Goal: Navigation & Orientation: Find specific page/section

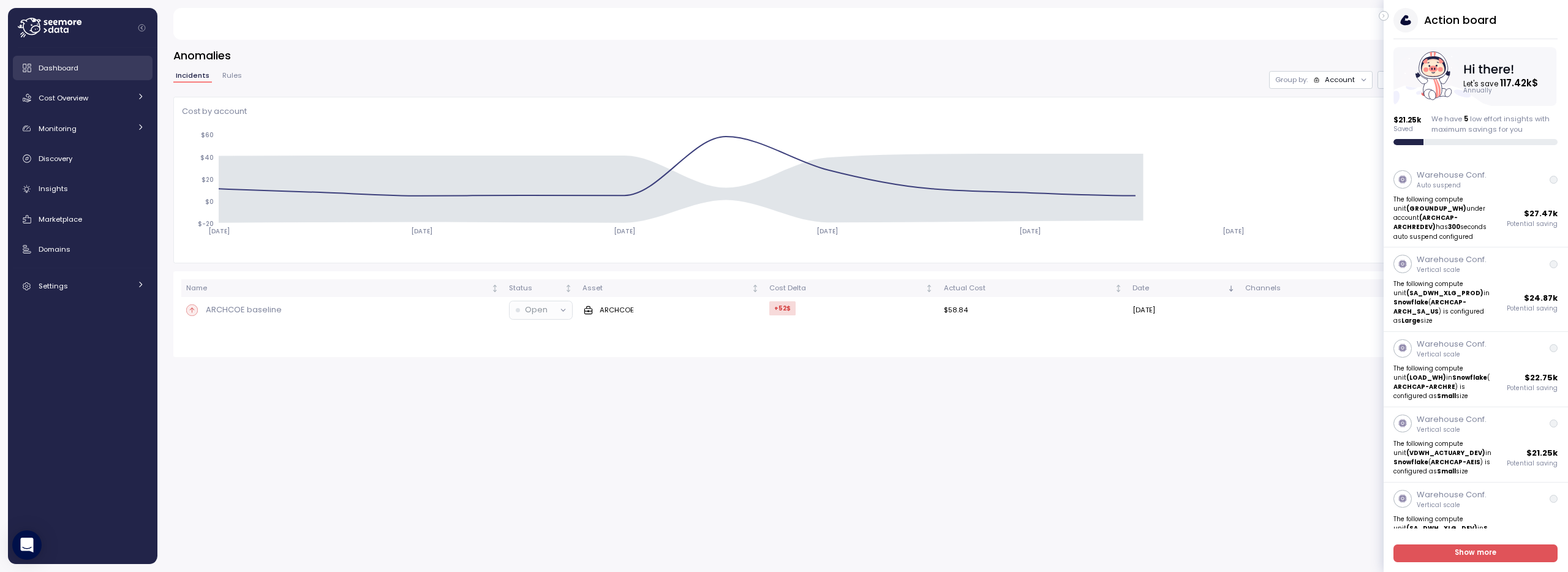
click at [82, 77] on link "Dashboard" at bounding box center [83, 68] width 140 height 25
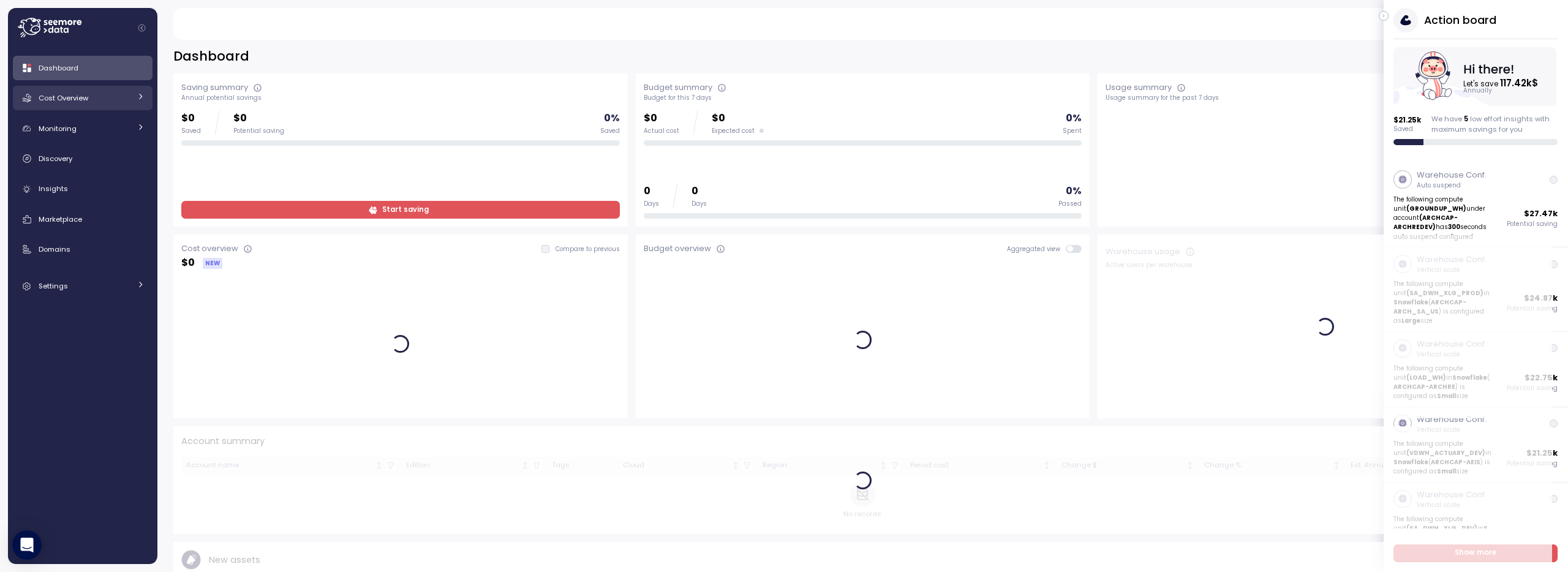
click at [95, 97] on div "Cost Overview" at bounding box center [85, 98] width 92 height 12
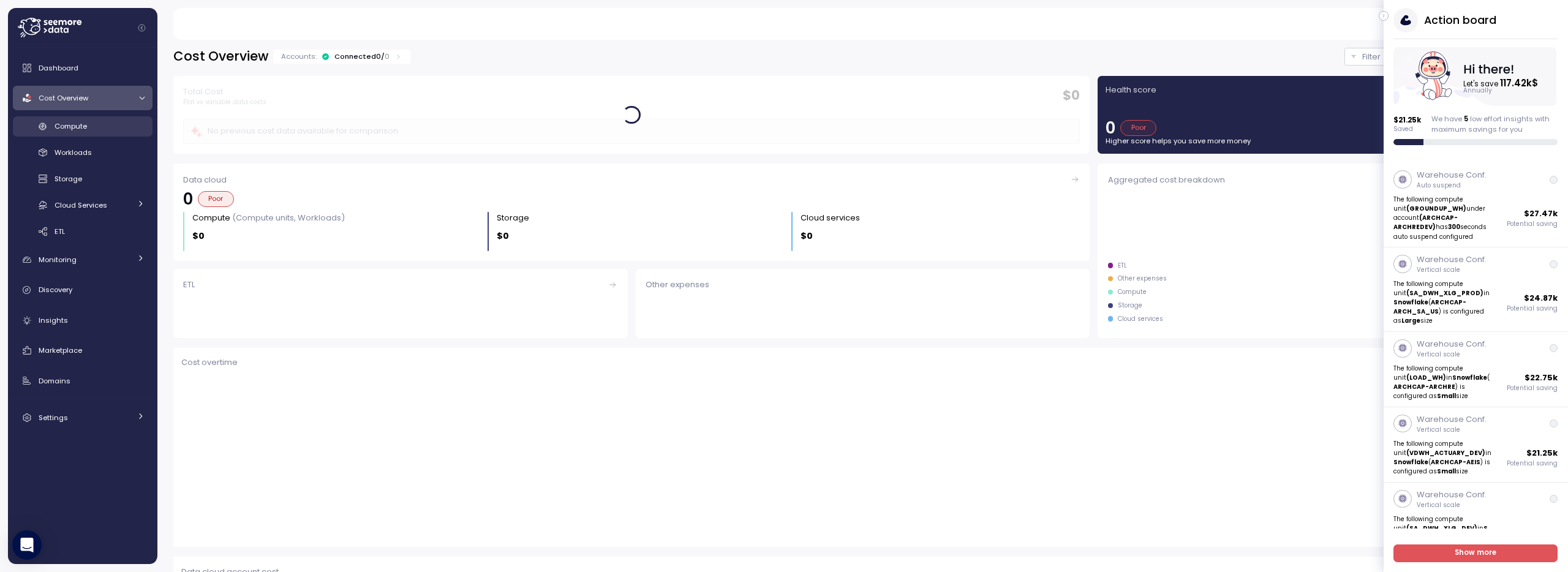
click at [88, 124] on div "Compute" at bounding box center [99, 126] width 90 height 12
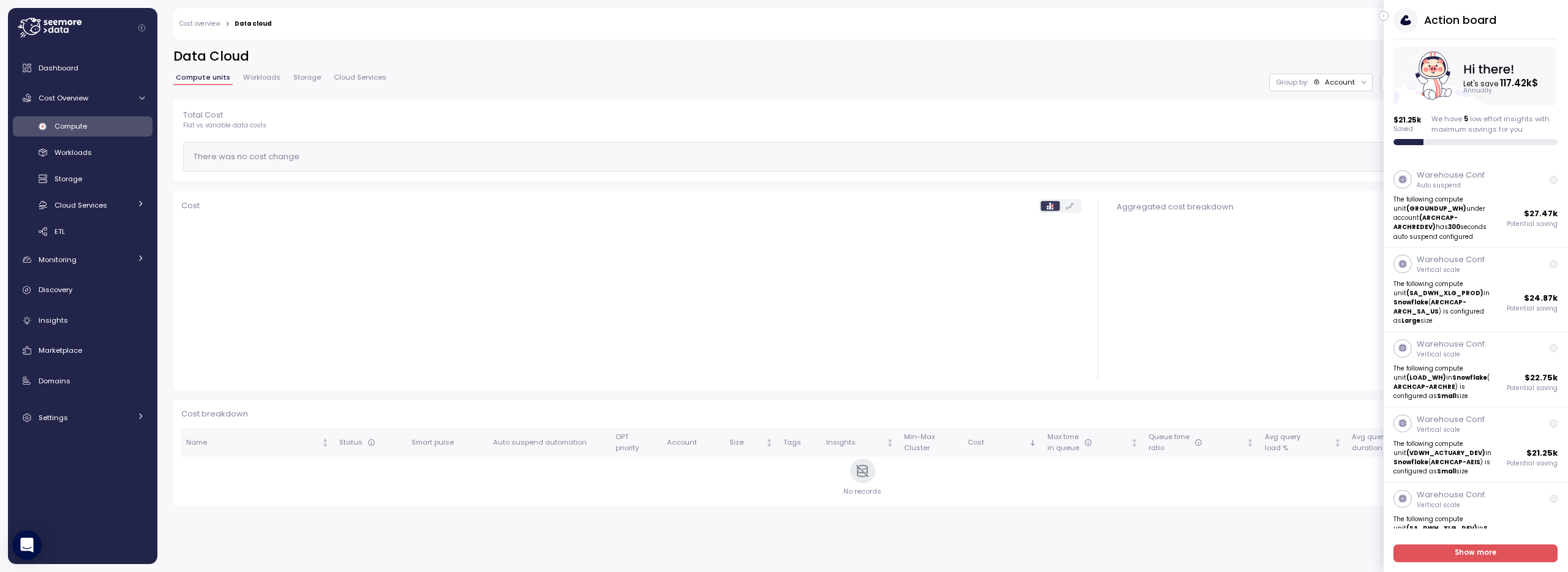
click at [1392, 12] on div "Action board Let's save 117.42k $ Annually $ 21.25k Saved We have 5 low effort …" at bounding box center [1477, 77] width 185 height 138
click at [1388, 13] on div "Action board Let's save 117.42k $ Annually $ 21.25k Saved We have 5 low effort …" at bounding box center [1477, 77] width 185 height 138
click at [1387, 12] on button "button" at bounding box center [1384, 16] width 10 height 10
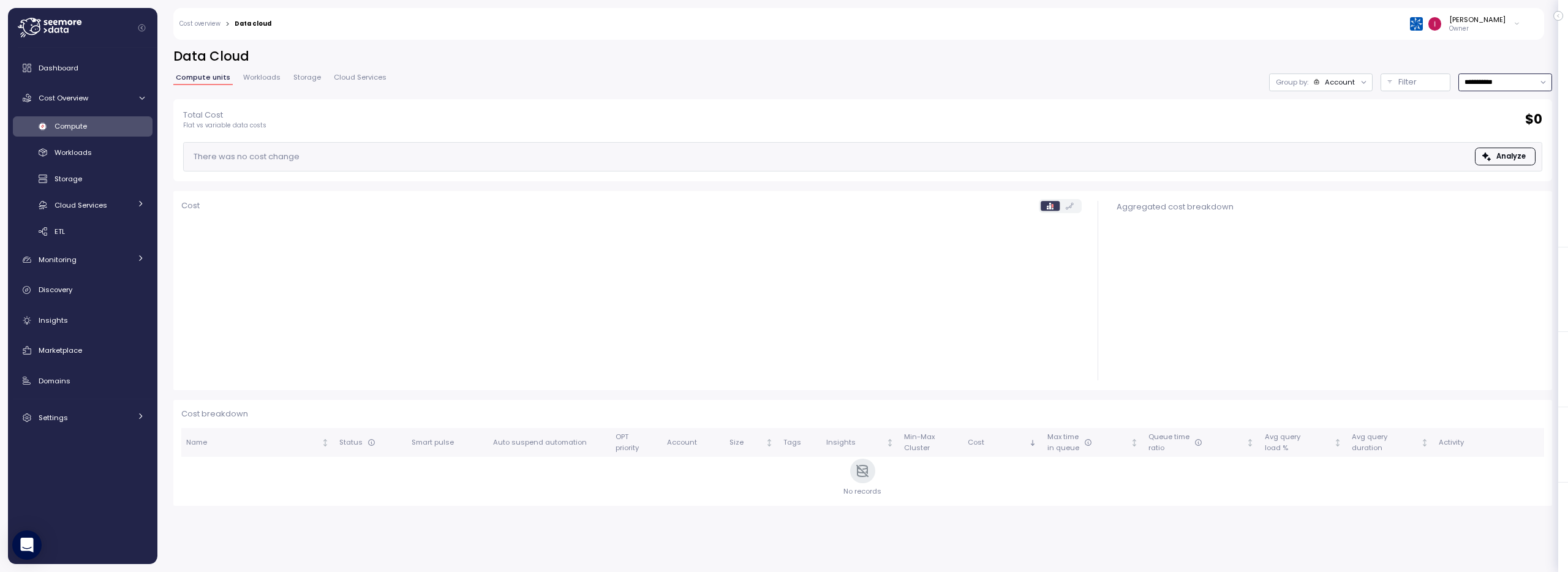
click at [1501, 89] on input "**********" at bounding box center [1505, 82] width 94 height 18
click at [1388, 59] on h2 "Data Cloud" at bounding box center [863, 57] width 1379 height 18
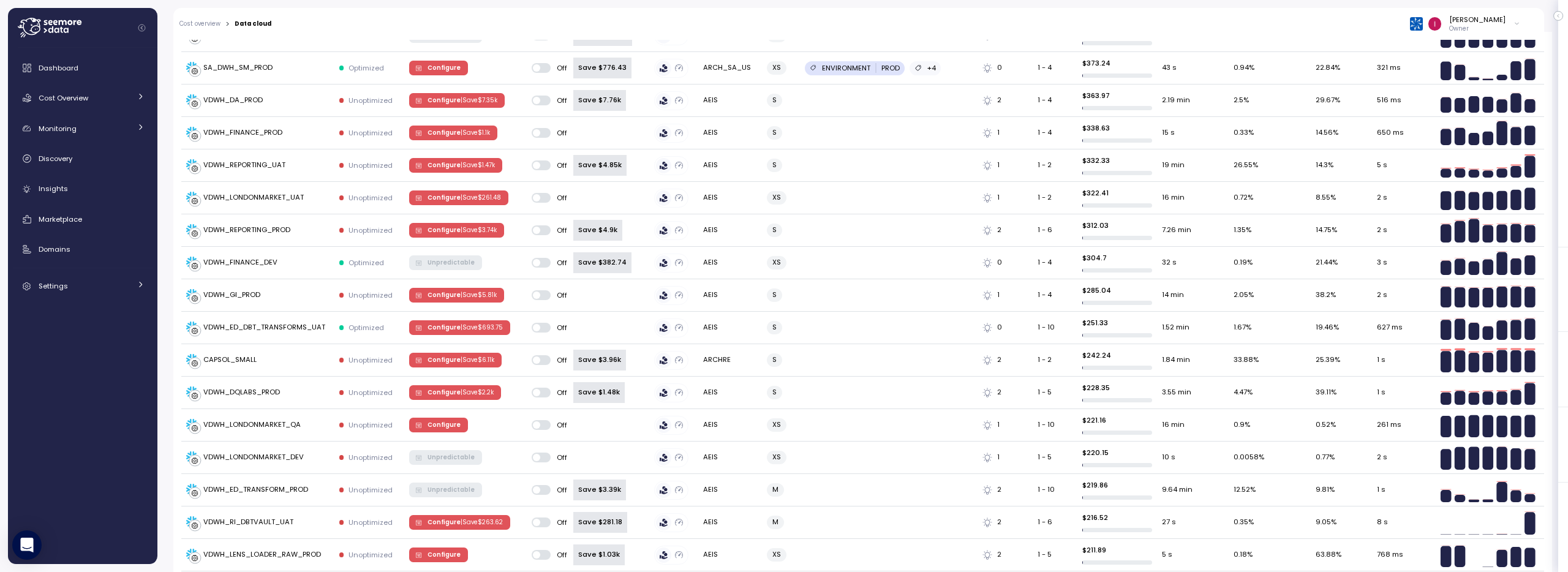
scroll to position [1550, 0]
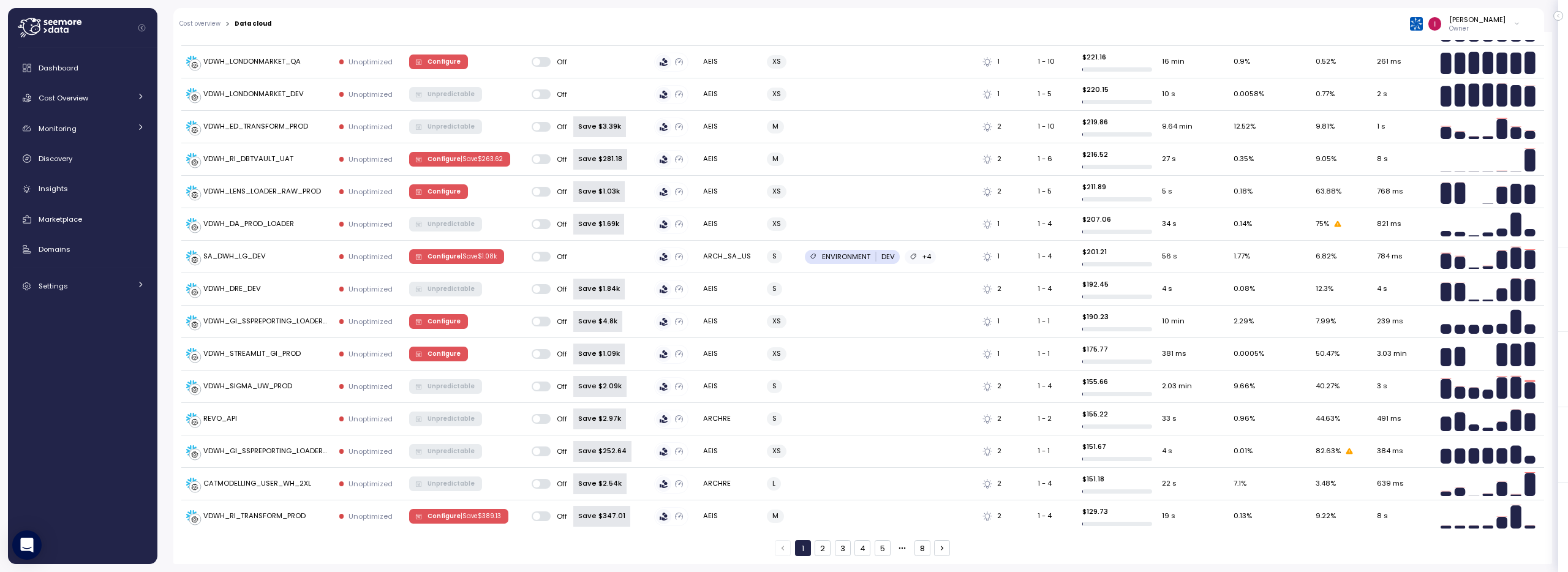
click at [920, 550] on button "8" at bounding box center [922, 548] width 16 height 16
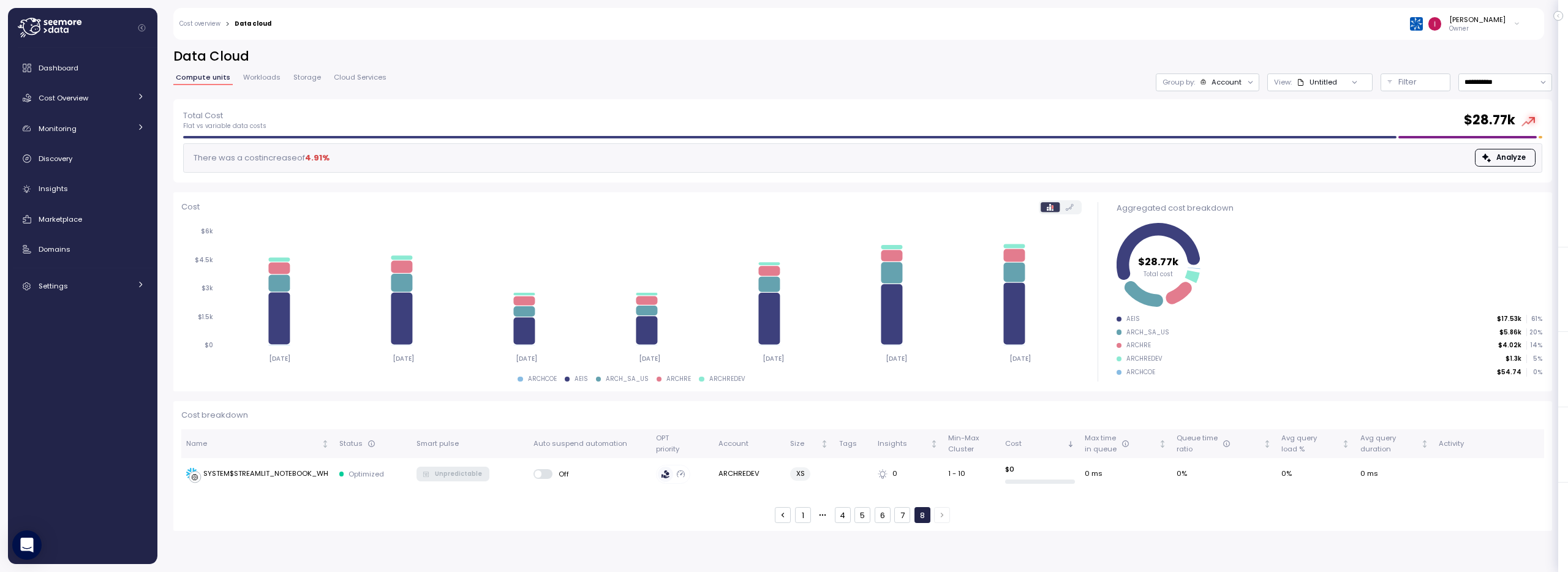
scroll to position [0, 0]
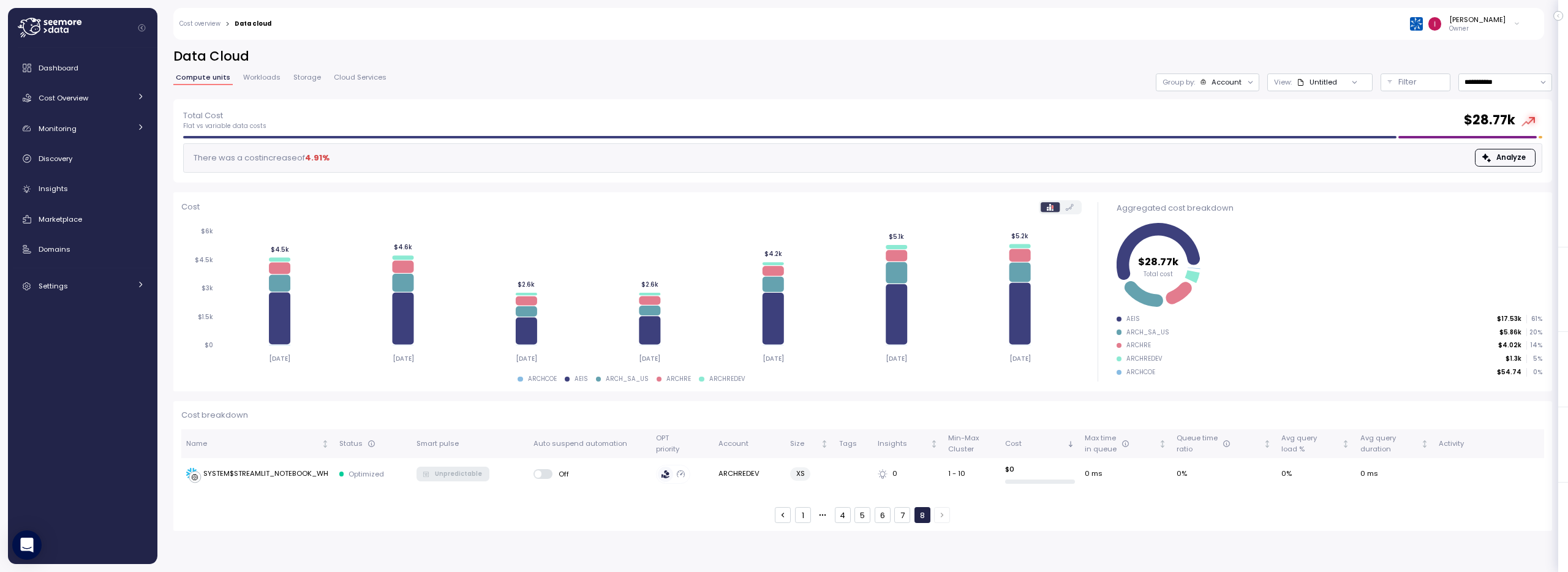
click at [896, 515] on button "7" at bounding box center [901, 515] width 16 height 16
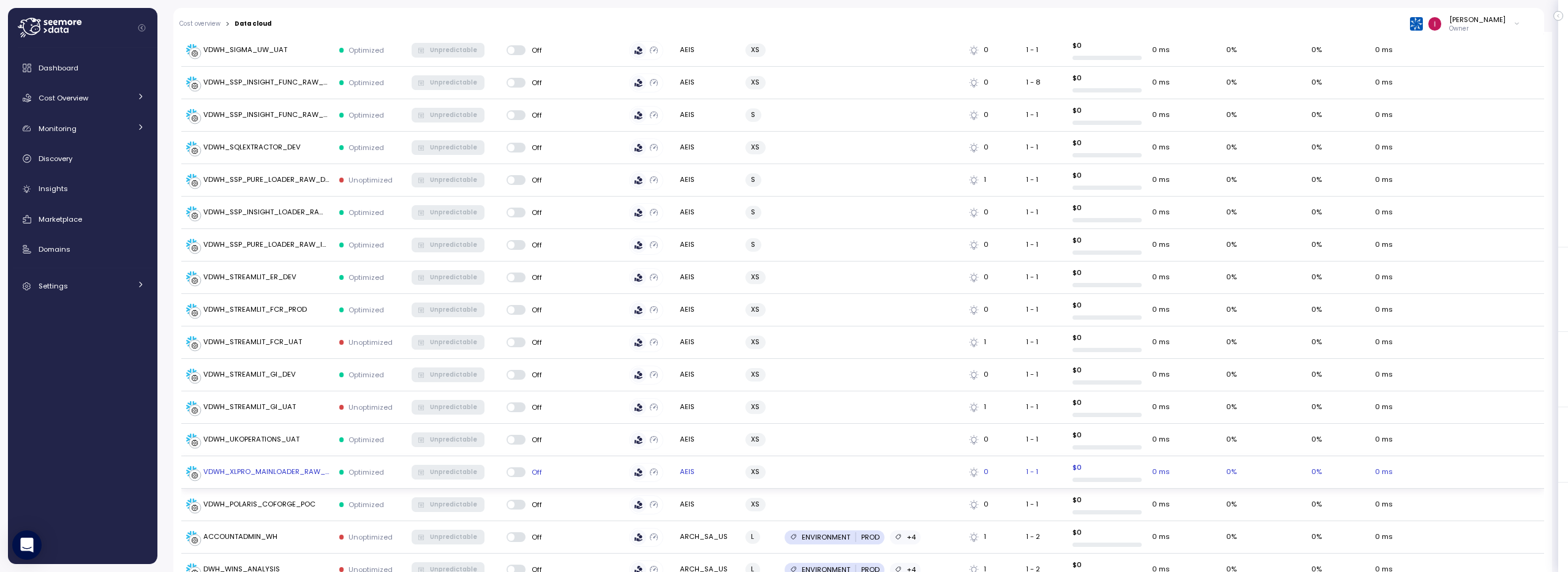
scroll to position [1550, 0]
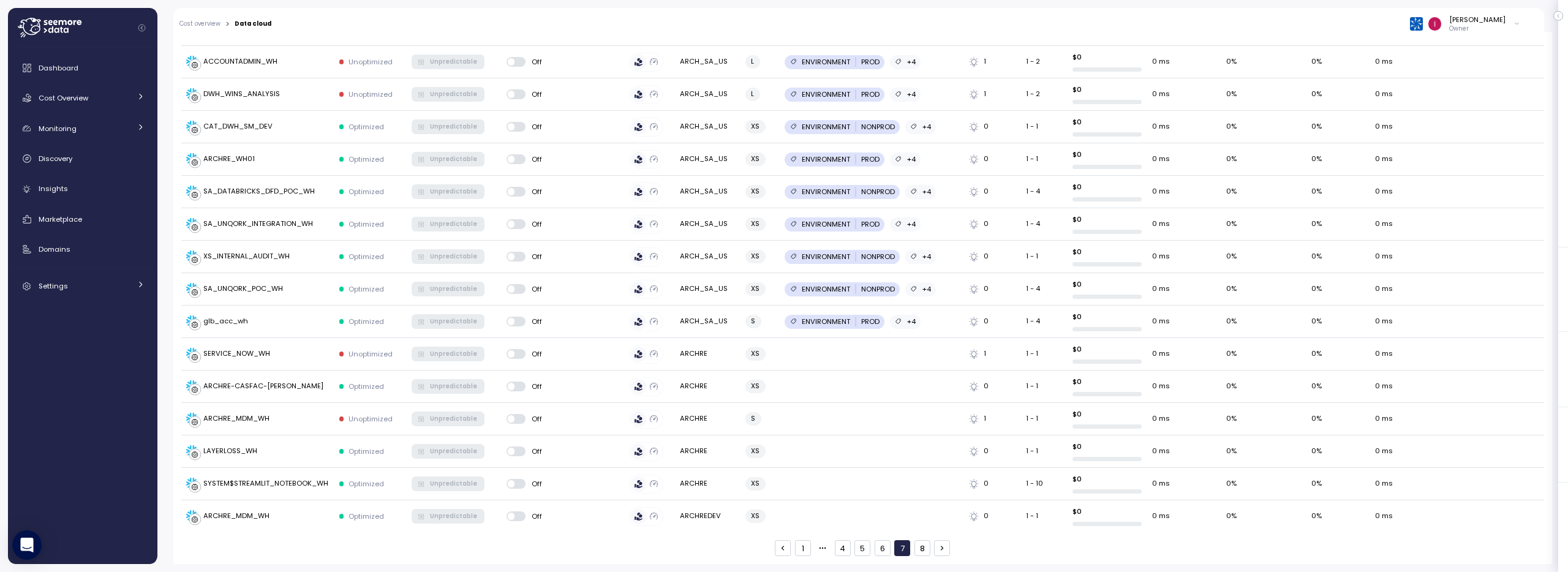
click at [877, 549] on button "6" at bounding box center [882, 548] width 16 height 16
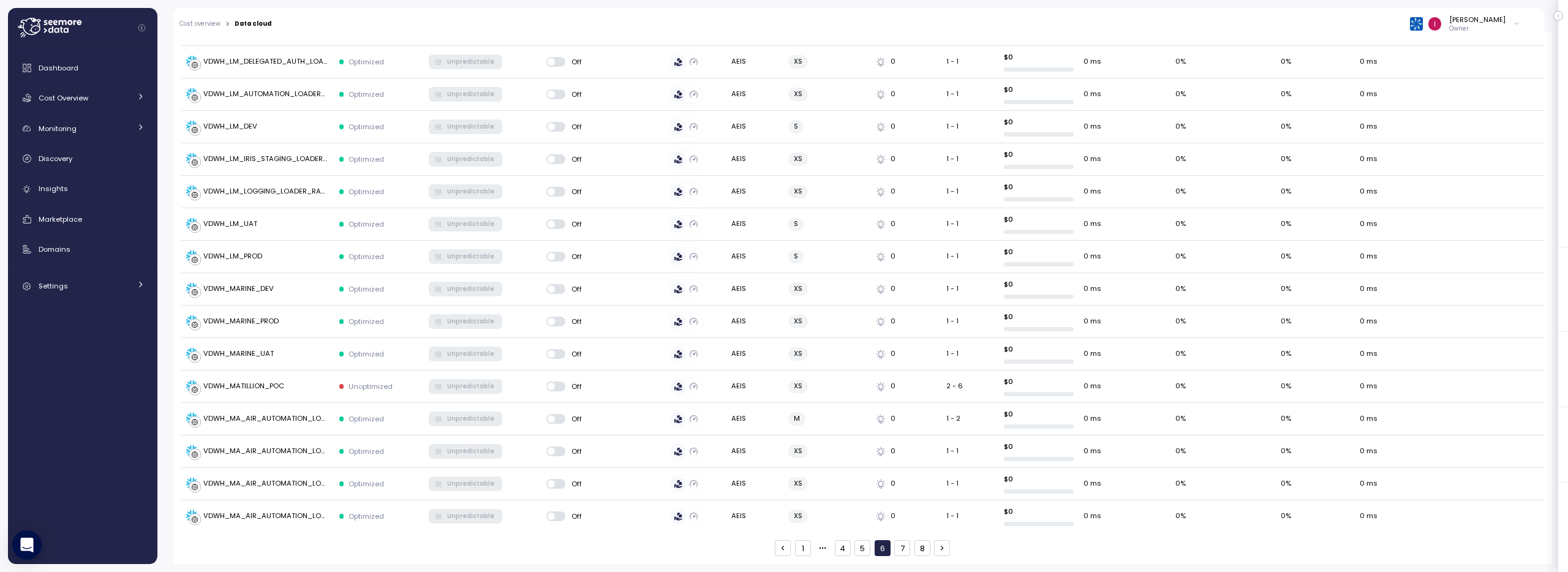
drag, startPoint x: 858, startPoint y: 549, endPoint x: 845, endPoint y: 547, distance: 13.2
click at [858, 549] on button "5" at bounding box center [862, 548] width 16 height 16
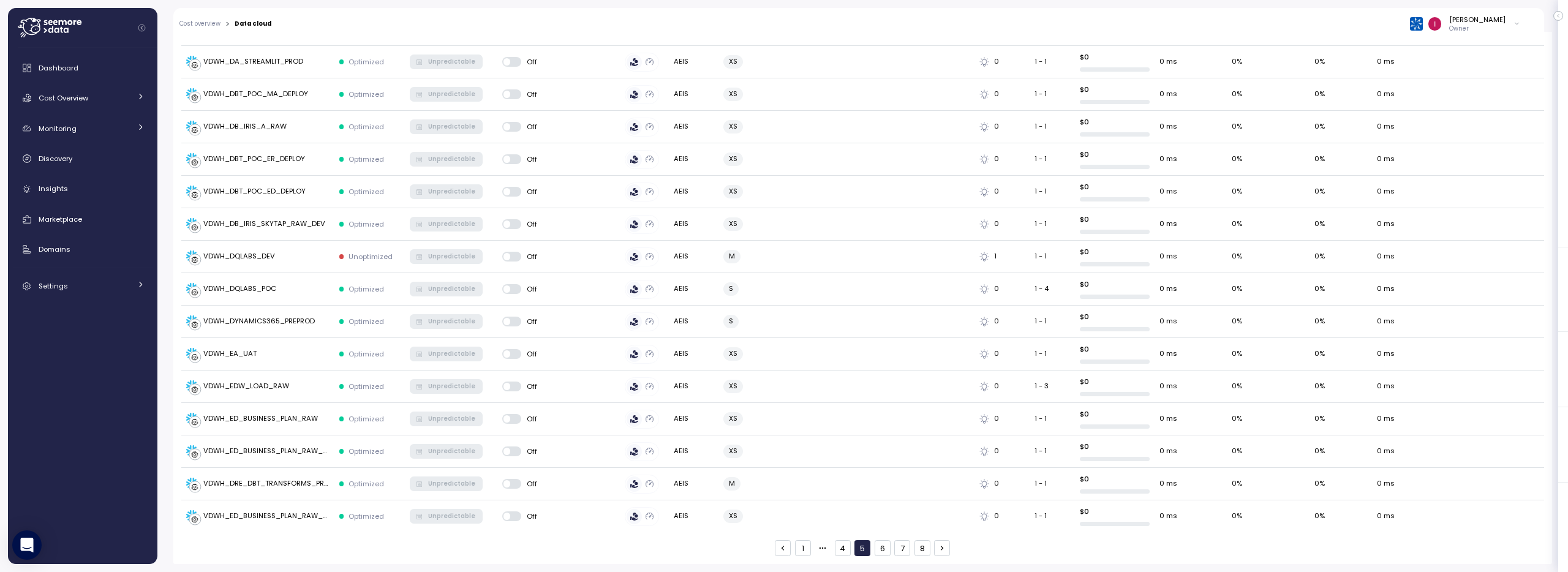
click at [835, 550] on button "4" at bounding box center [842, 548] width 16 height 16
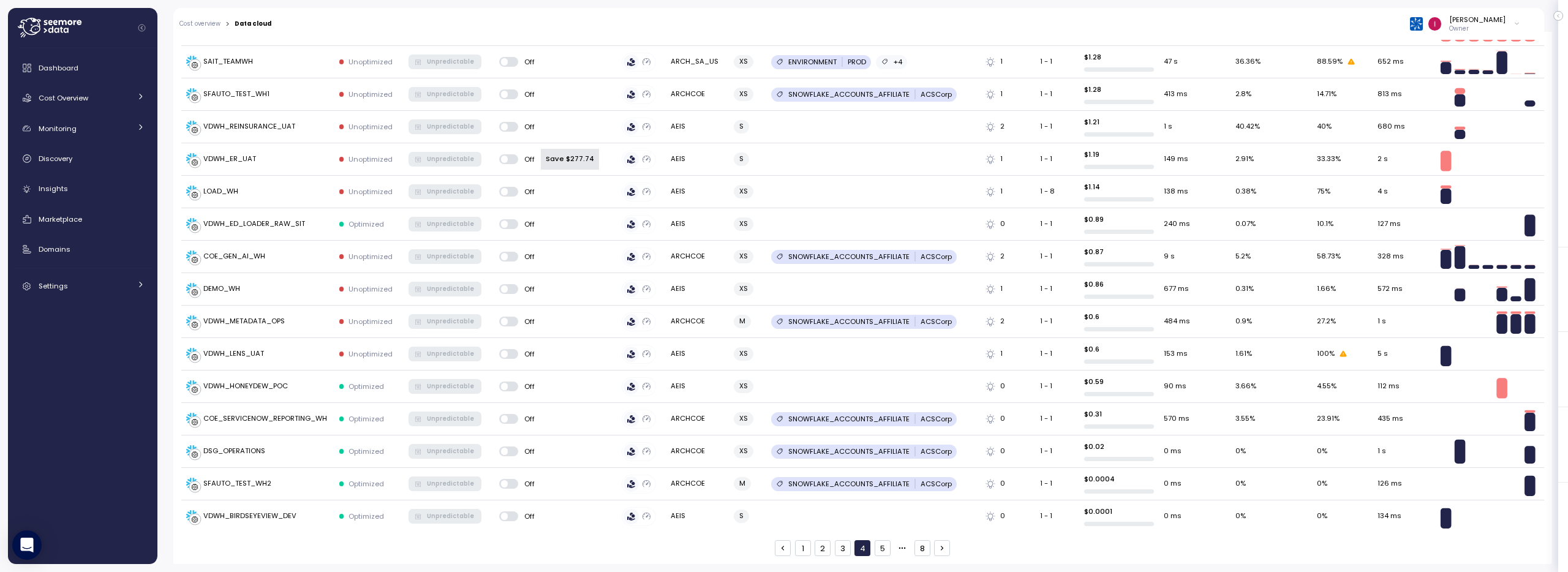
click at [840, 547] on button "3" at bounding box center [842, 548] width 16 height 16
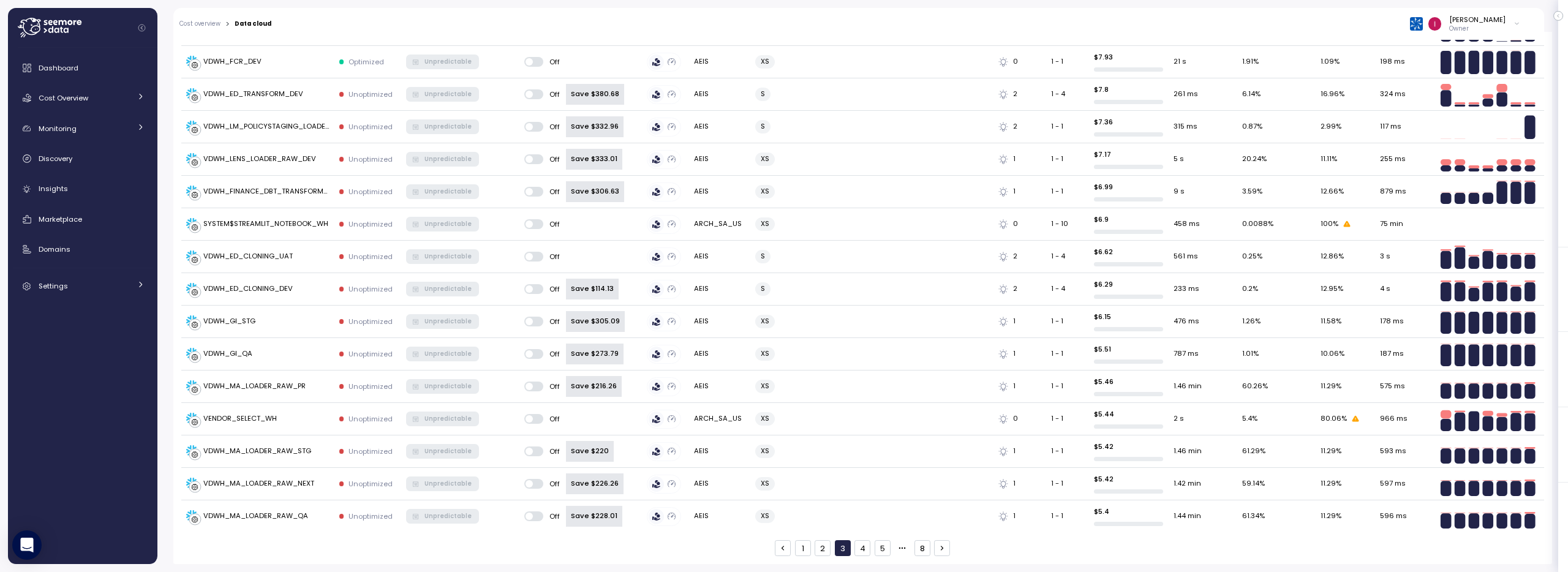
click at [819, 554] on button "2" at bounding box center [822, 548] width 16 height 16
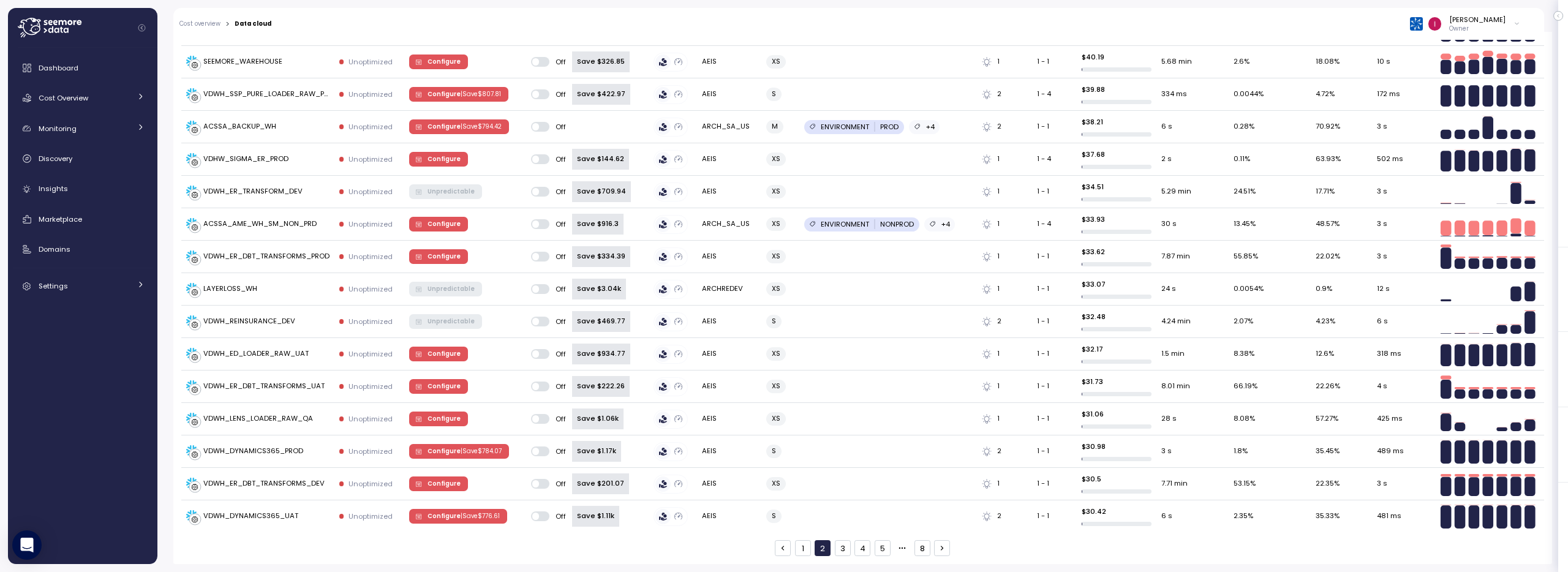
click at [795, 553] on button "1" at bounding box center [803, 548] width 16 height 16
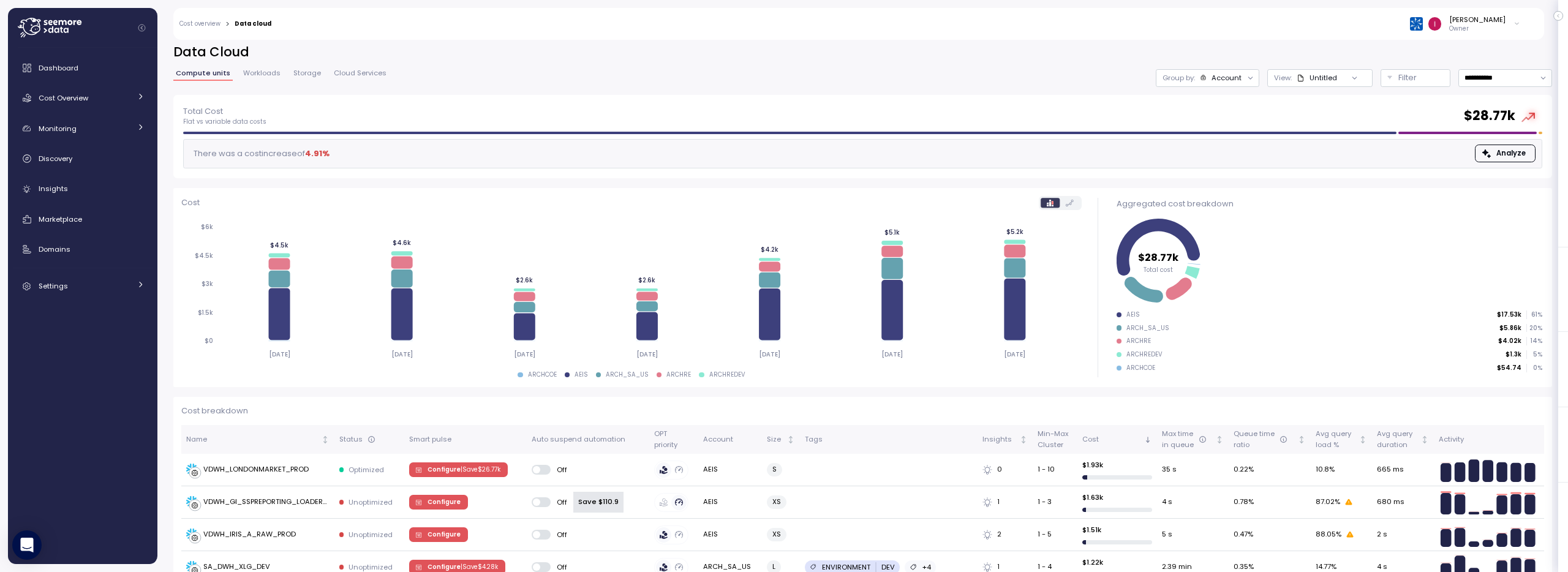
scroll to position [0, 0]
